Goal: Check status: Check status

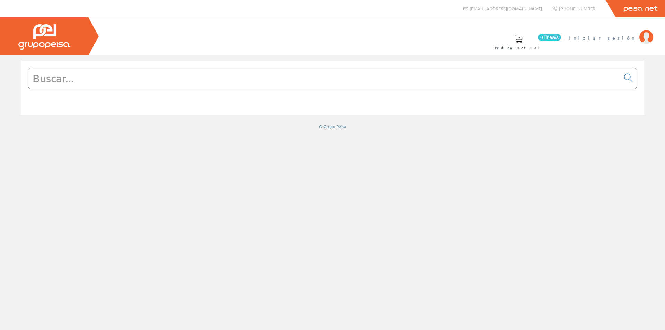
click at [614, 37] on span "Iniciar sesión" at bounding box center [602, 37] width 67 height 7
click at [647, 37] on img at bounding box center [647, 37] width 14 height 14
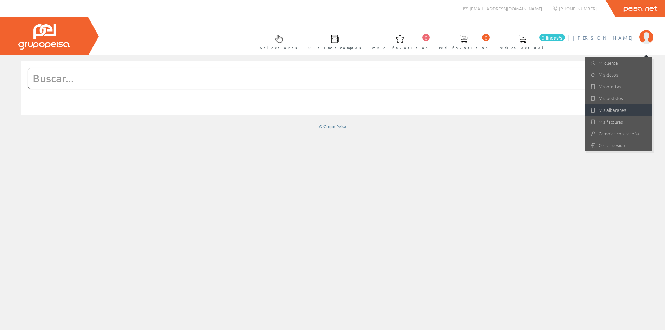
click at [626, 109] on font "Mis albaranes" at bounding box center [613, 110] width 28 height 7
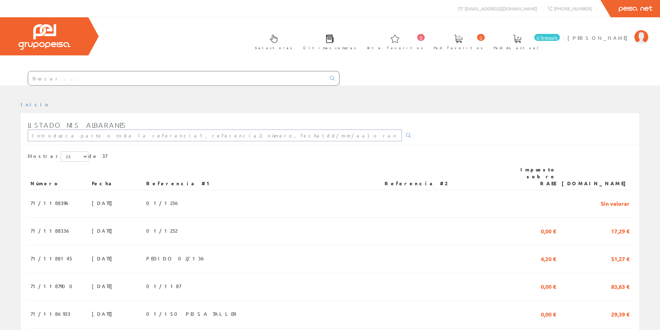
click at [68, 138] on input "text" at bounding box center [215, 136] width 374 height 12
click at [49, 200] on font "71/1188396" at bounding box center [50, 203] width 40 height 6
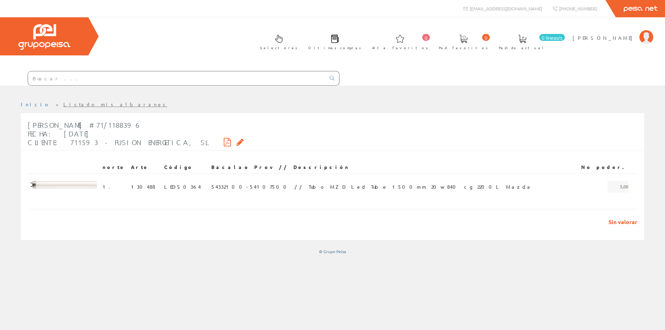
click at [609, 220] on span "Sin valorar" at bounding box center [620, 222] width 35 height 8
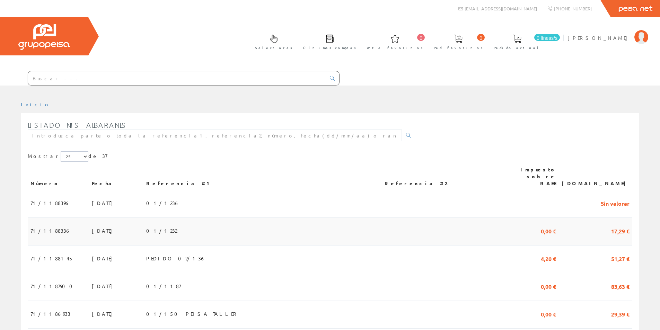
scroll to position [69, 0]
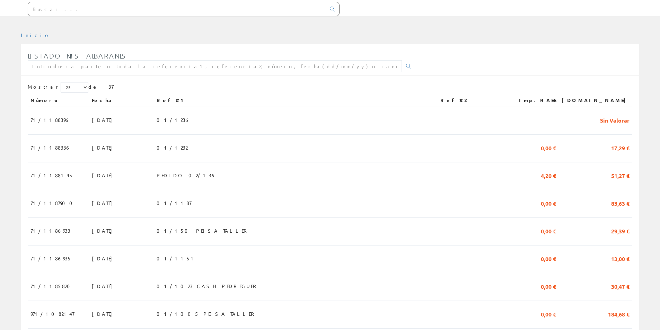
scroll to position [69, 0]
